Goal: Share content

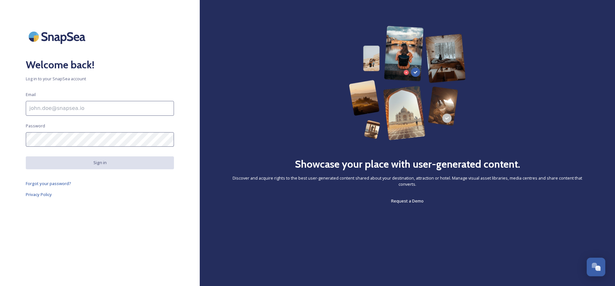
click at [72, 106] on input at bounding box center [100, 108] width 148 height 15
click at [0, 285] on com-1password-button at bounding box center [0, 286] width 0 height 0
type input "[EMAIL_ADDRESS][DOMAIN_NAME]"
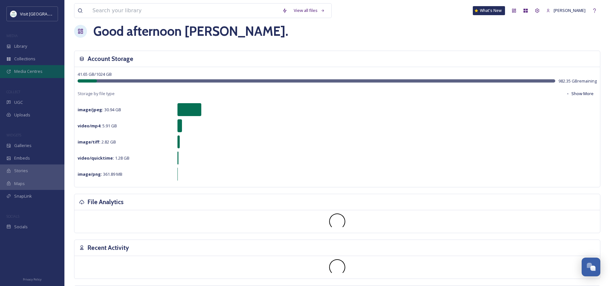
scroll to position [11, 0]
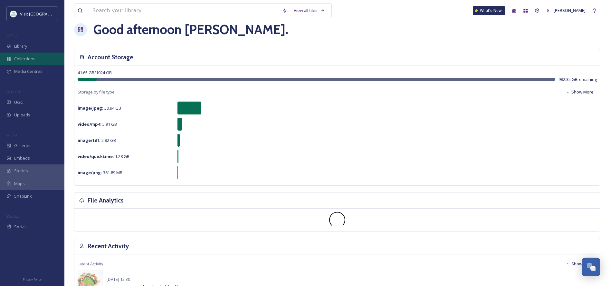
click at [22, 59] on span "Collections" at bounding box center [24, 59] width 21 height 6
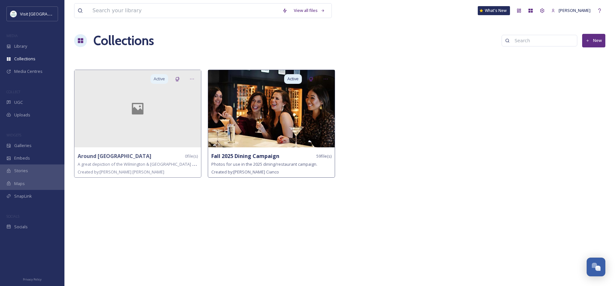
click at [286, 119] on img at bounding box center [271, 108] width 127 height 77
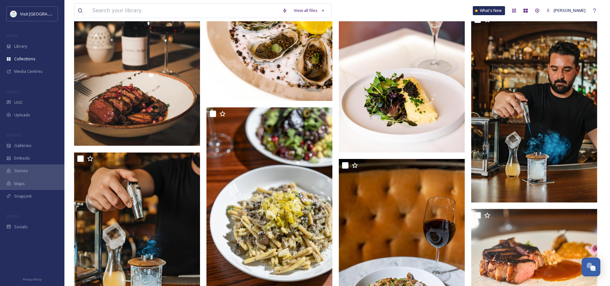
scroll to position [1341, 0]
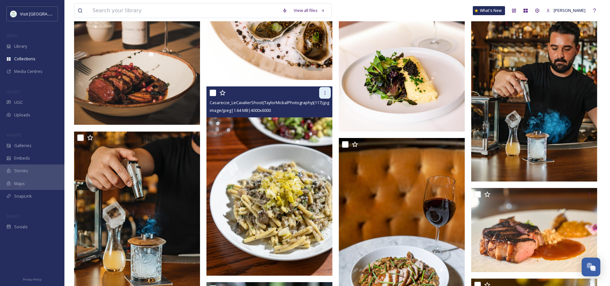
click at [325, 92] on icon at bounding box center [325, 92] width 5 height 5
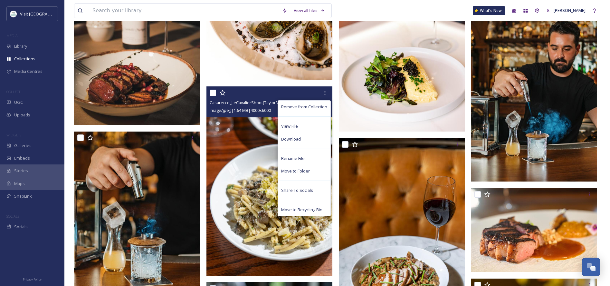
click at [241, 141] on img at bounding box center [270, 180] width 126 height 189
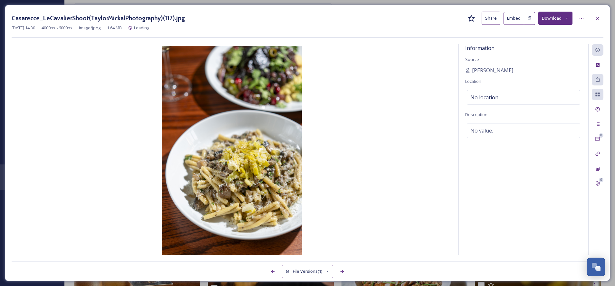
click at [493, 19] on button "Share" at bounding box center [491, 18] width 19 height 13
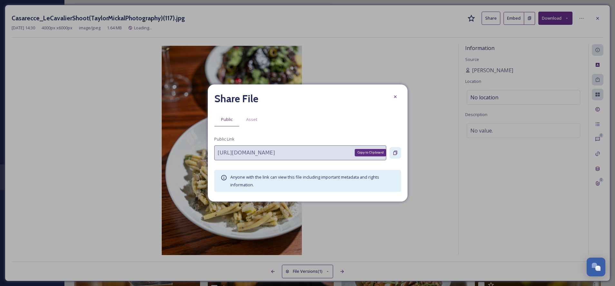
click at [394, 153] on icon at bounding box center [395, 152] width 5 height 5
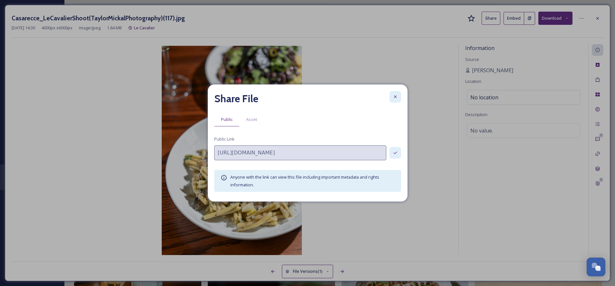
click at [395, 97] on icon at bounding box center [395, 96] width 3 height 3
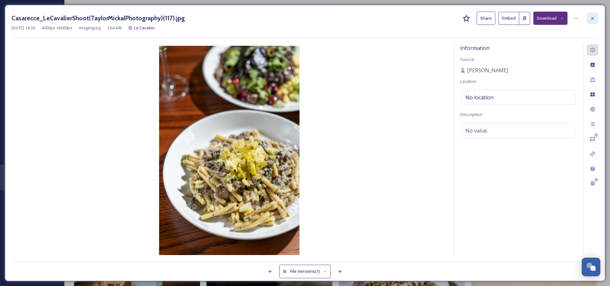
click at [593, 16] on icon at bounding box center [592, 18] width 5 height 5
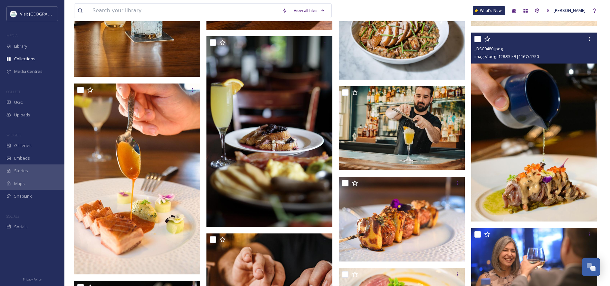
scroll to position [1598, 0]
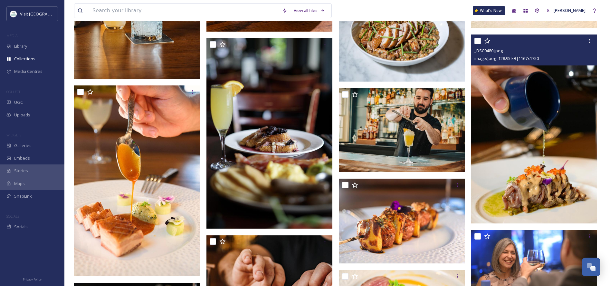
click at [539, 106] on img at bounding box center [534, 128] width 126 height 189
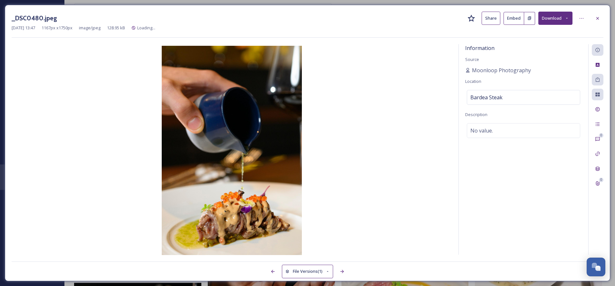
click at [492, 15] on button "Share" at bounding box center [491, 18] width 19 height 13
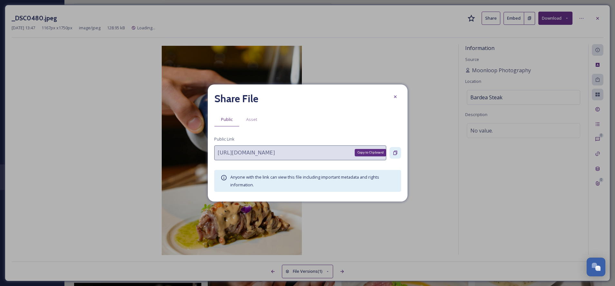
click at [395, 150] on icon at bounding box center [395, 152] width 4 height 4
click at [395, 96] on icon at bounding box center [395, 96] width 5 height 5
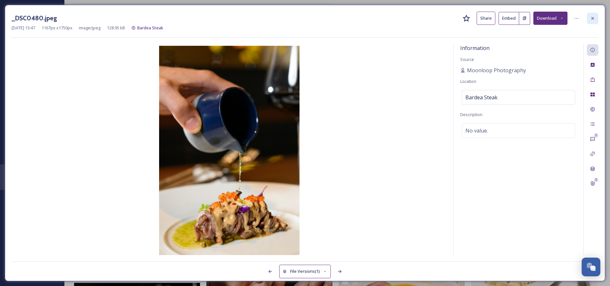
click at [592, 18] on icon at bounding box center [592, 18] width 5 height 5
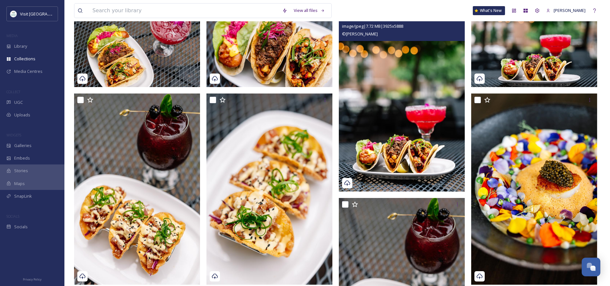
scroll to position [172, 0]
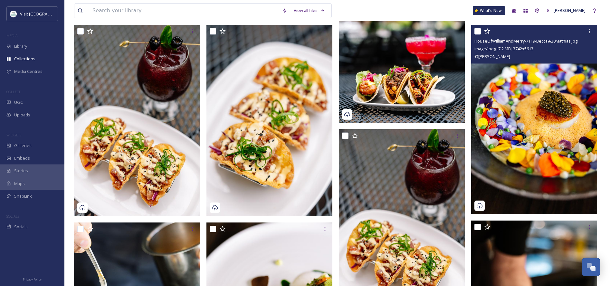
click at [557, 95] on img at bounding box center [534, 119] width 126 height 189
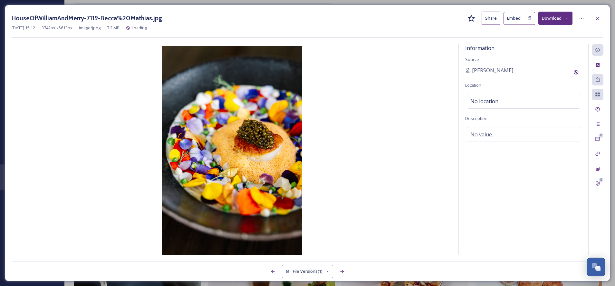
click at [492, 20] on button "Share" at bounding box center [491, 18] width 19 height 13
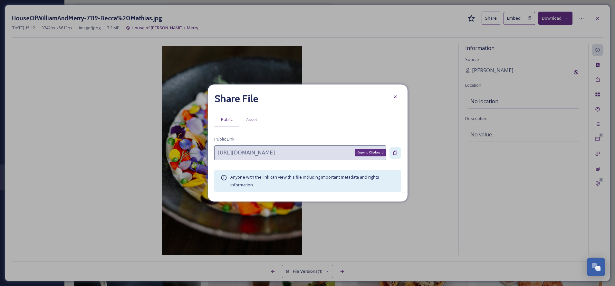
click at [396, 152] on icon at bounding box center [395, 152] width 5 height 5
click at [397, 98] on icon at bounding box center [395, 96] width 5 height 5
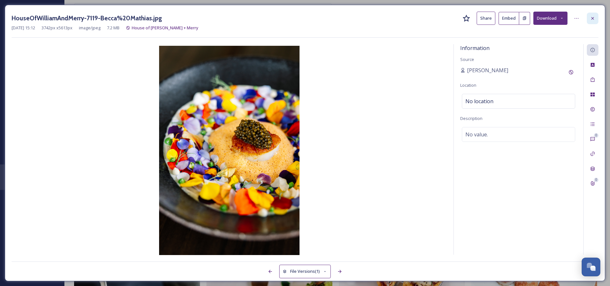
click at [593, 18] on icon at bounding box center [592, 18] width 5 height 5
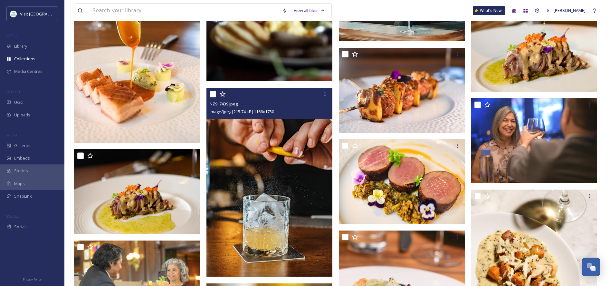
scroll to position [1567, 0]
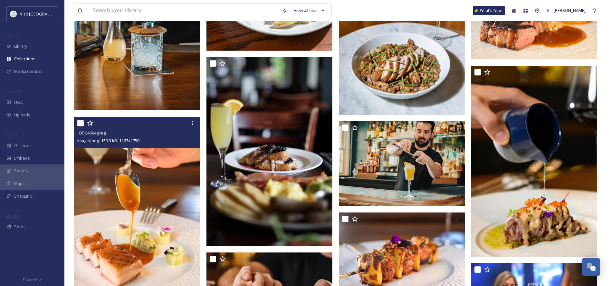
click at [162, 183] on img at bounding box center [137, 211] width 126 height 189
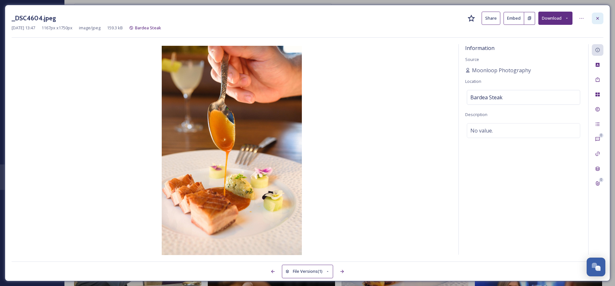
click at [597, 17] on icon at bounding box center [597, 18] width 5 height 5
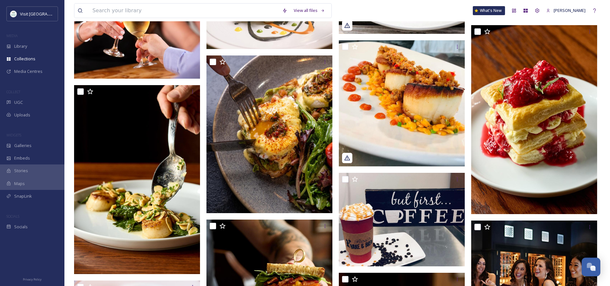
scroll to position [811, 0]
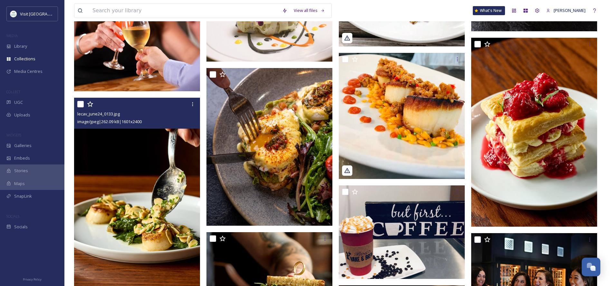
click at [160, 174] on img at bounding box center [137, 192] width 126 height 189
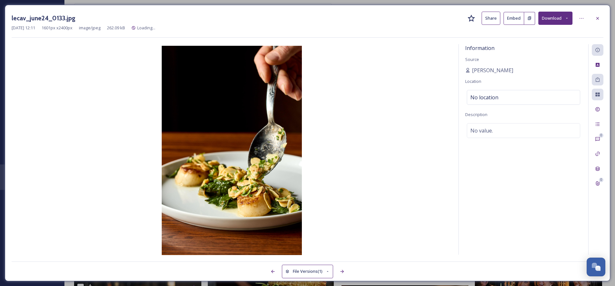
click at [492, 19] on button "Share" at bounding box center [491, 18] width 19 height 13
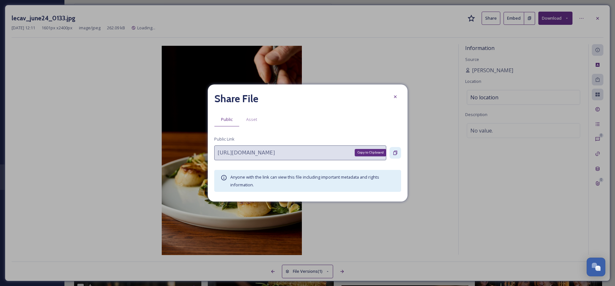
click at [395, 151] on icon at bounding box center [395, 152] width 5 height 5
click at [396, 97] on icon at bounding box center [395, 96] width 5 height 5
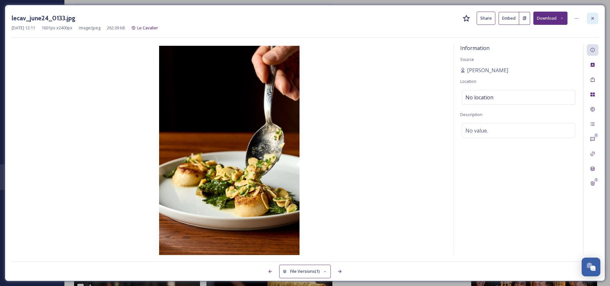
click at [592, 17] on icon at bounding box center [592, 18] width 5 height 5
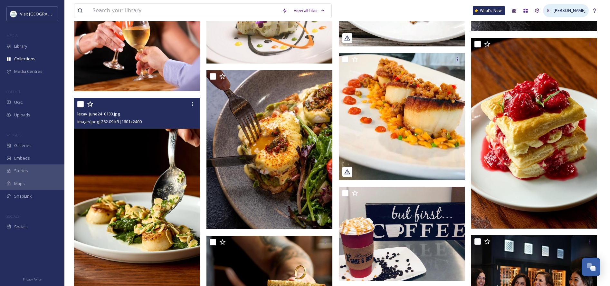
click at [579, 10] on span "[PERSON_NAME]" at bounding box center [570, 10] width 32 height 6
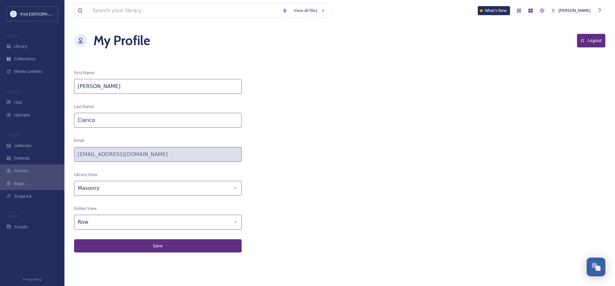
click at [592, 45] on button "Logout" at bounding box center [591, 40] width 28 height 13
